Goal: Find contact information: Find contact information

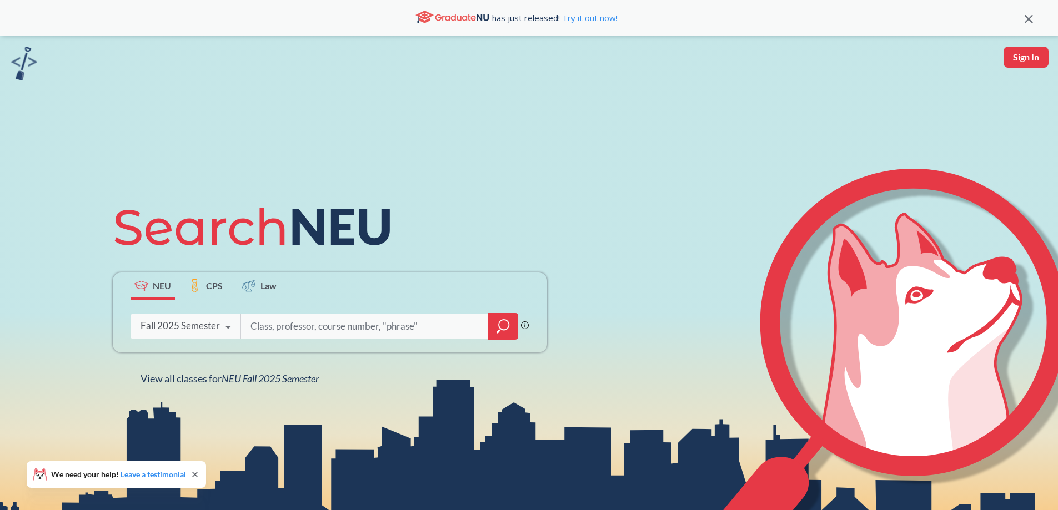
click at [340, 334] on input "search" at bounding box center [364, 326] width 231 height 23
type input "[PERSON_NAME]"
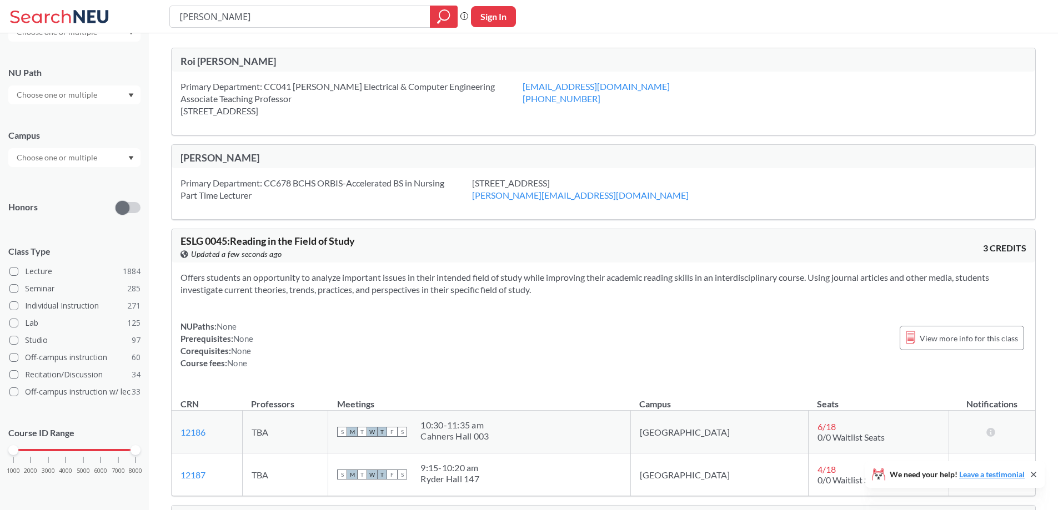
click at [373, 20] on input "[PERSON_NAME]" at bounding box center [300, 16] width 244 height 19
click at [447, 16] on icon "magnifying glass" at bounding box center [443, 17] width 13 height 16
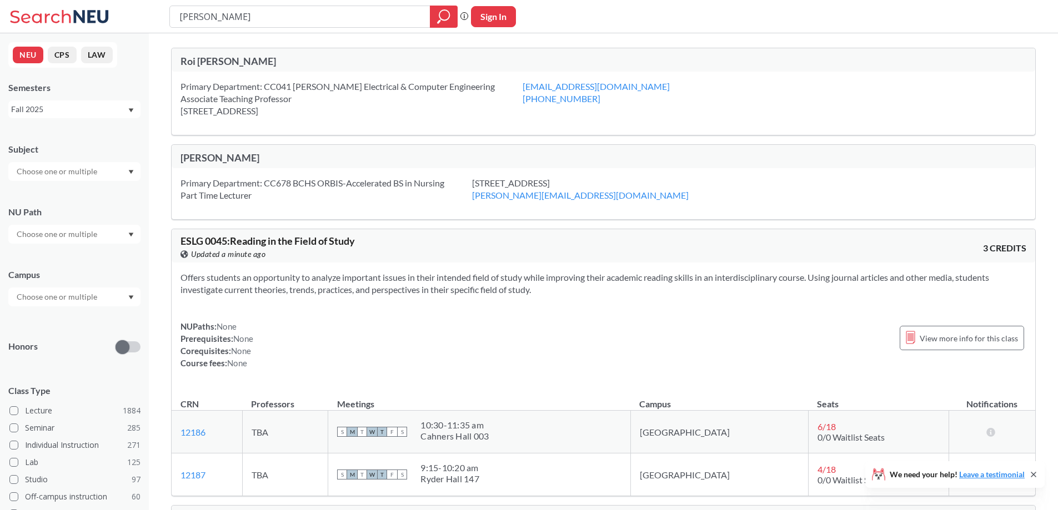
click at [217, 63] on div "Roi [PERSON_NAME]" at bounding box center [391, 61] width 423 height 12
click at [217, 62] on div "Roi [PERSON_NAME]" at bounding box center [391, 61] width 423 height 12
click at [215, 62] on div "Roi [PERSON_NAME]" at bounding box center [391, 61] width 423 height 12
click at [299, 116] on div "Primary Department: CC041 [PERSON_NAME] Electrical & Computer Engineering Assoc…" at bounding box center [351, 99] width 342 height 37
click at [212, 57] on div "Roi [PERSON_NAME]" at bounding box center [391, 61] width 423 height 12
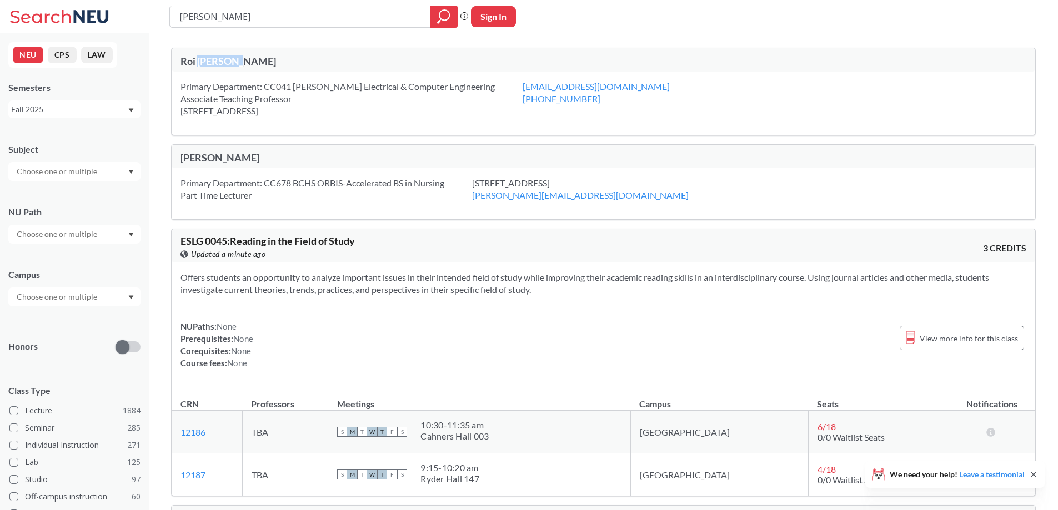
click at [212, 57] on div "Roi [PERSON_NAME]" at bounding box center [391, 61] width 423 height 12
click at [224, 56] on div "Roi [PERSON_NAME]" at bounding box center [391, 61] width 423 height 12
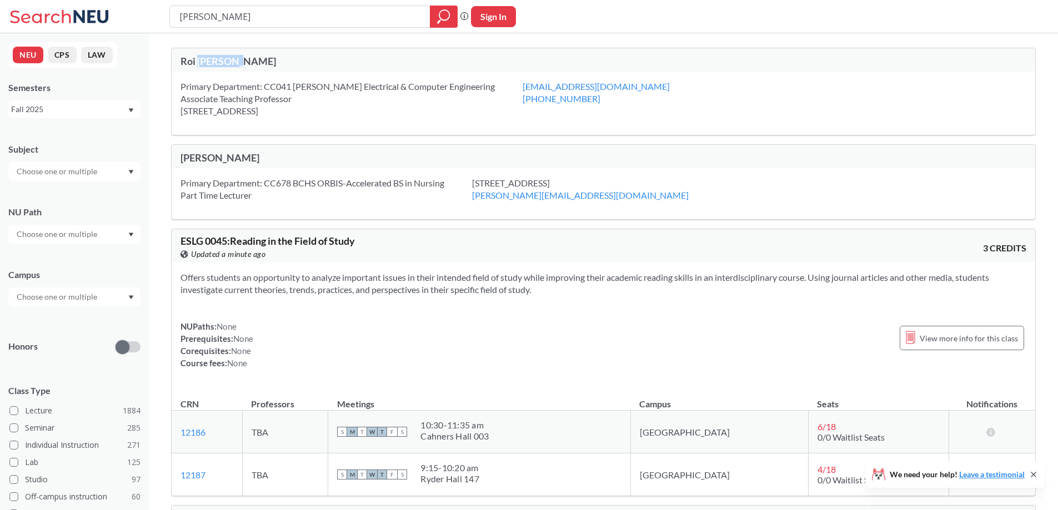
click at [225, 56] on div "Roi [PERSON_NAME]" at bounding box center [391, 61] width 423 height 12
click at [279, 58] on div "Roi [PERSON_NAME]" at bounding box center [391, 61] width 423 height 12
click at [183, 62] on div "Roi [PERSON_NAME]" at bounding box center [391, 61] width 423 height 12
drag, startPoint x: 554, startPoint y: 97, endPoint x: 477, endPoint y: 99, distance: 76.7
click at [523, 99] on div "[EMAIL_ADDRESS][DOMAIN_NAME] [PHONE_NUMBER]" at bounding box center [610, 93] width 175 height 24
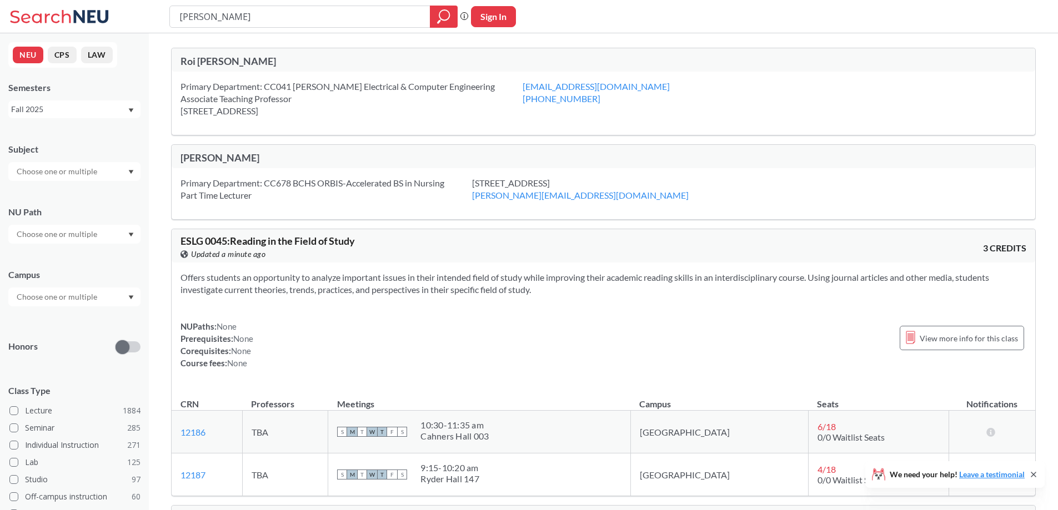
click at [327, 111] on div "Primary Department: CC041 [PERSON_NAME] Electrical & Computer Engineering Assoc…" at bounding box center [351, 99] width 342 height 37
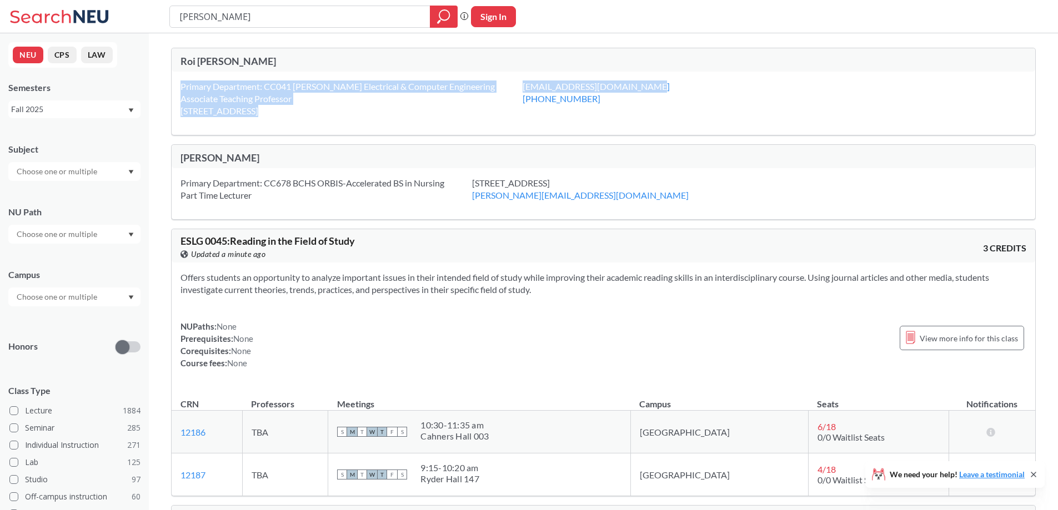
drag, startPoint x: 605, startPoint y: 82, endPoint x: 475, endPoint y: 89, distance: 130.7
click at [475, 89] on div "Primary Department: CC041 [PERSON_NAME] Electrical & Computer Engineering Assoc…" at bounding box center [604, 103] width 864 height 63
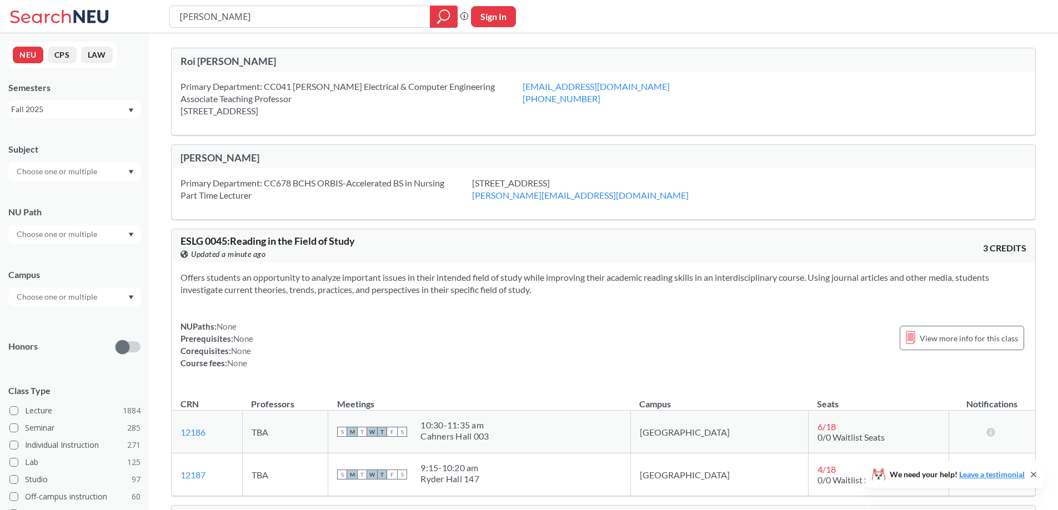
click at [598, 106] on div "Primary Department: CC041 [PERSON_NAME] Electrical & Computer Engineering Assoc…" at bounding box center [604, 103] width 864 height 63
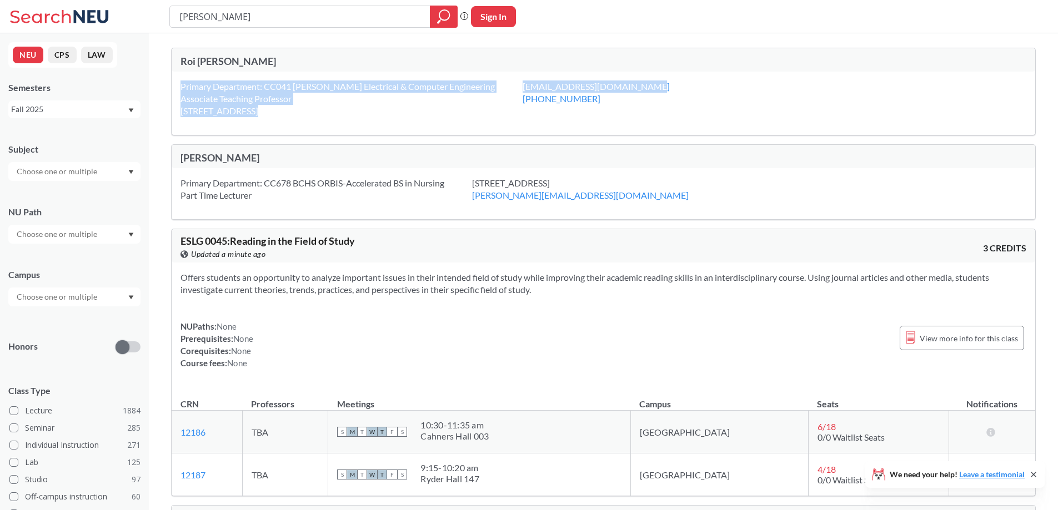
drag, startPoint x: 566, startPoint y: 86, endPoint x: 474, endPoint y: 87, distance: 91.6
click at [474, 87] on div "Primary Department: CC041 [PERSON_NAME] Electrical & Computer Engineering Assoc…" at bounding box center [604, 103] width 864 height 63
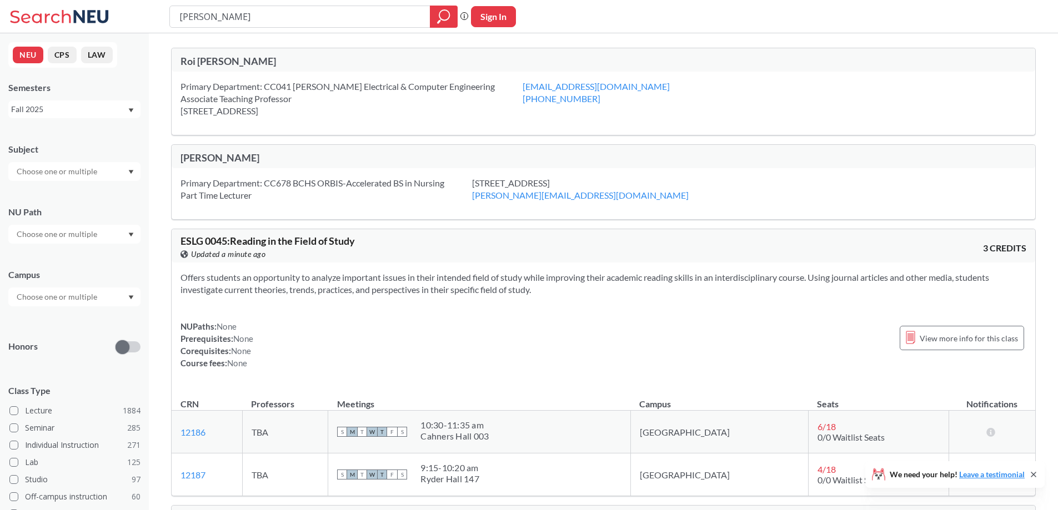
click at [685, 117] on div "Primary Department: CC041 [PERSON_NAME] Electrical & Computer Engineering Assoc…" at bounding box center [604, 103] width 864 height 63
click at [199, 59] on div "Roi [PERSON_NAME]" at bounding box center [391, 61] width 423 height 12
click at [74, 164] on div at bounding box center [74, 171] width 132 height 19
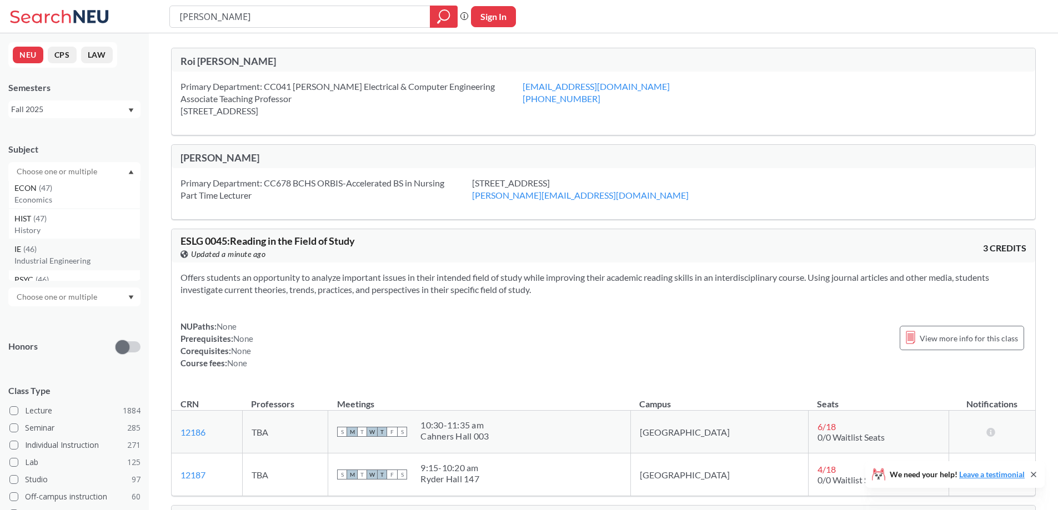
scroll to position [533, 0]
click at [439, 19] on icon "magnifying glass" at bounding box center [443, 17] width 13 height 16
